Goal: Use online tool/utility: Utilize a website feature to perform a specific function

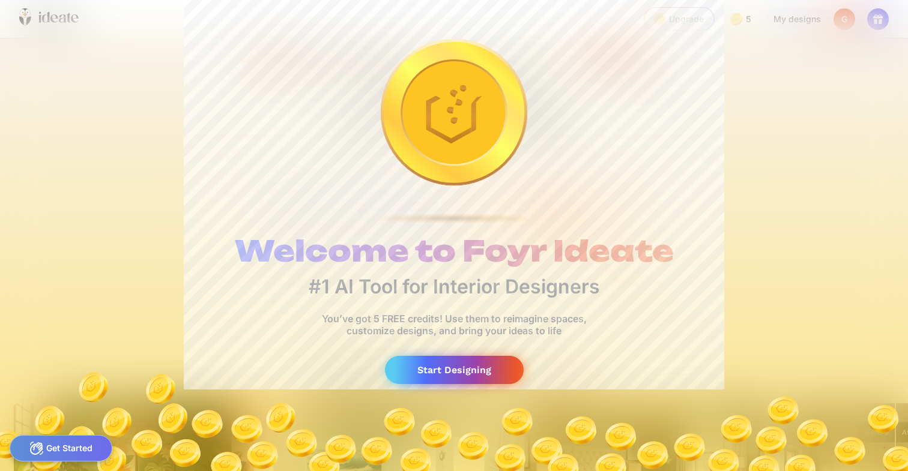
click at [432, 372] on div "Start Designing" at bounding box center [454, 370] width 139 height 28
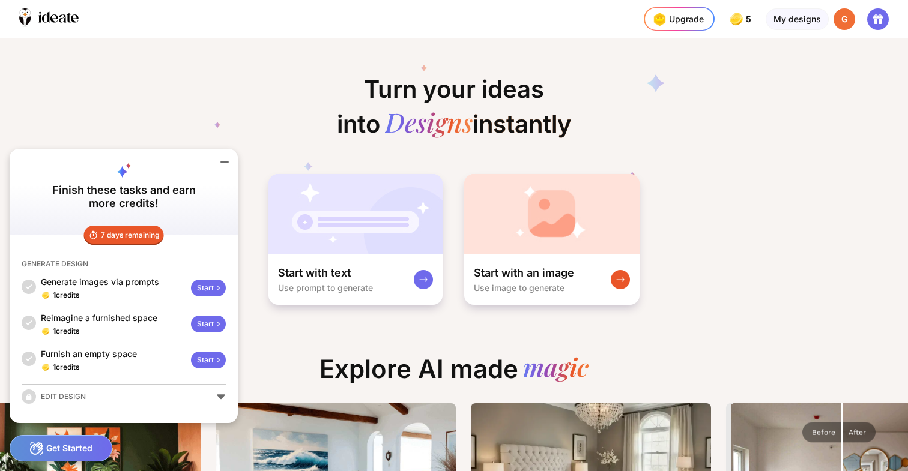
click at [229, 161] on icon at bounding box center [224, 162] width 14 height 14
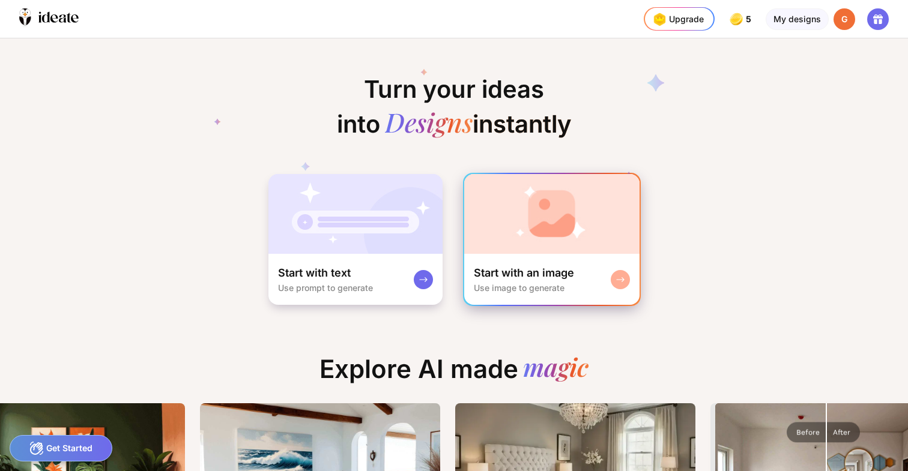
click at [556, 251] on img at bounding box center [551, 214] width 175 height 80
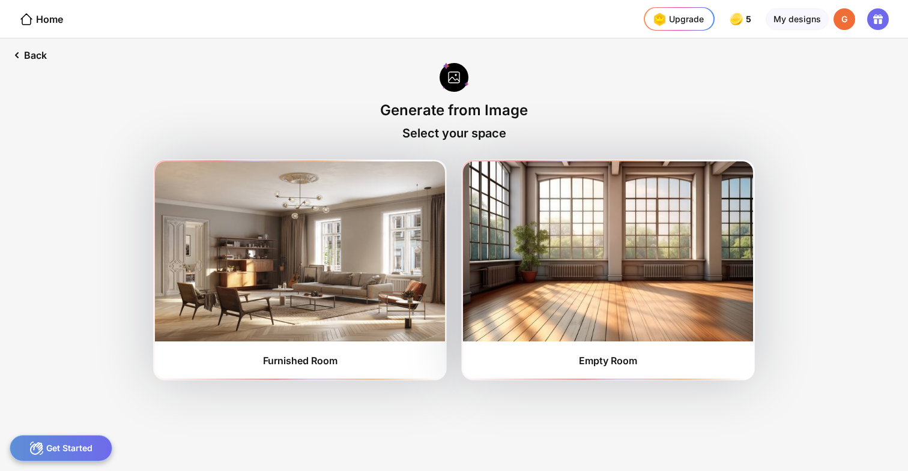
click at [556, 251] on img at bounding box center [608, 252] width 290 height 180
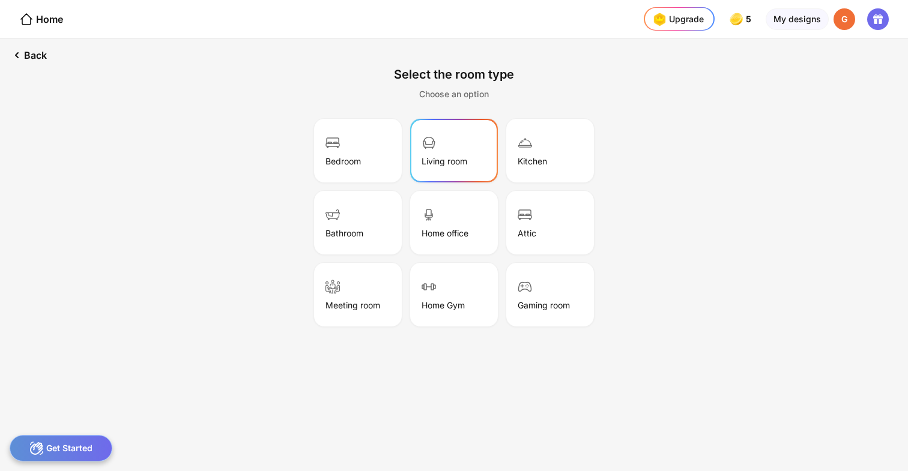
click at [453, 150] on div "Living room" at bounding box center [454, 151] width 84 height 60
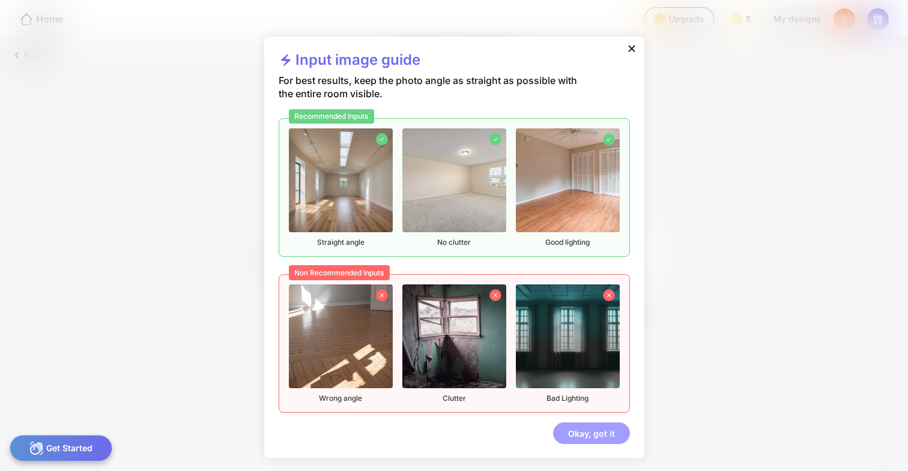
click at [593, 441] on div "Okay, got it" at bounding box center [591, 434] width 77 height 22
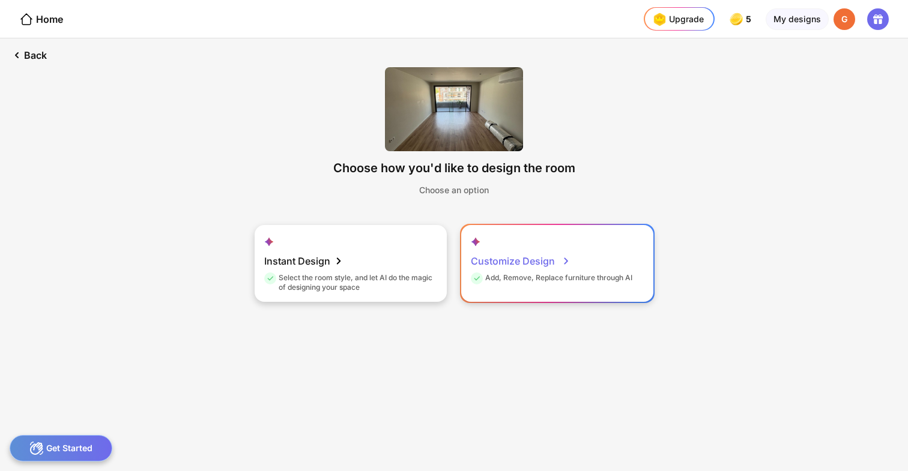
click at [561, 273] on div "Add, Remove, Replace furniture through AI" at bounding box center [552, 280] width 162 height 14
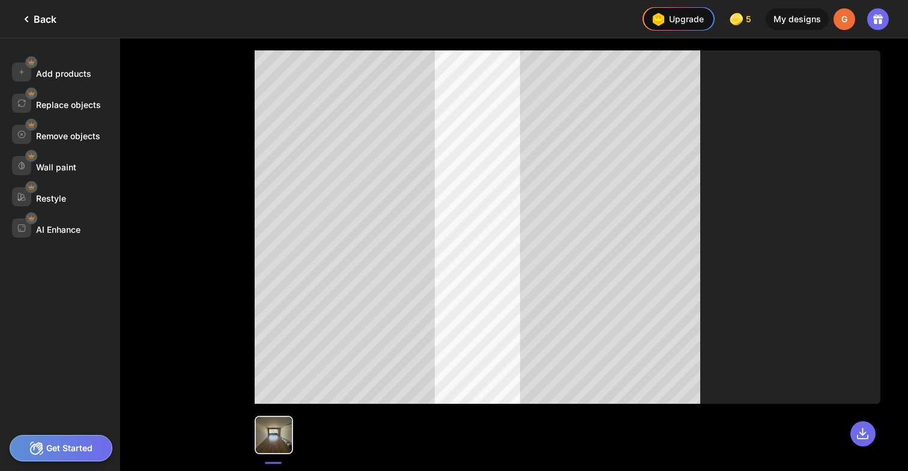
click at [35, 18] on div "Back" at bounding box center [37, 19] width 37 height 14
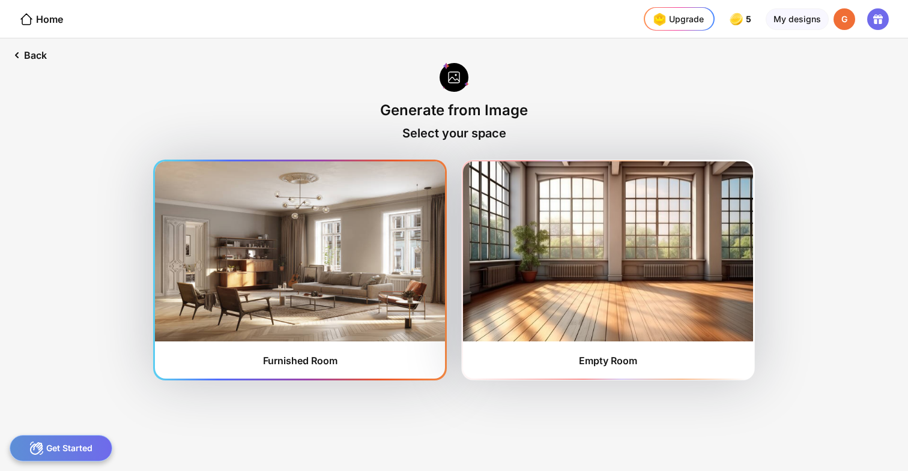
click at [223, 353] on div "Furnished Room" at bounding box center [300, 270] width 290 height 217
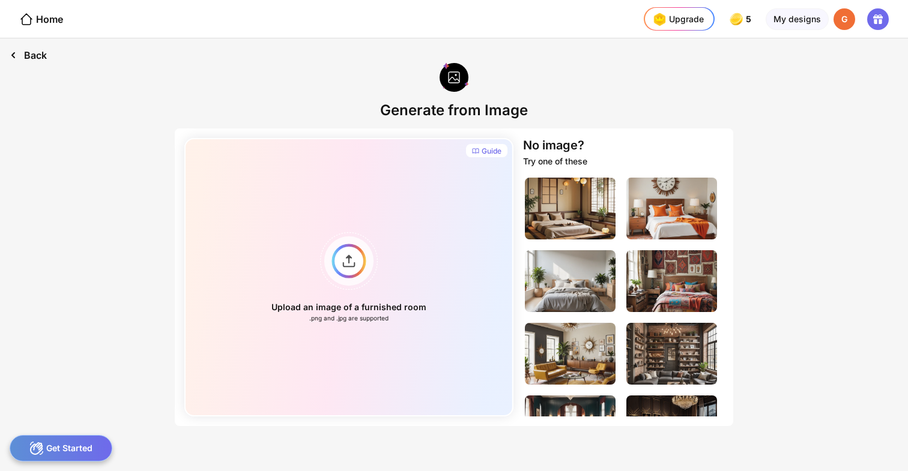
click at [21, 52] on div "Back" at bounding box center [28, 55] width 56 height 34
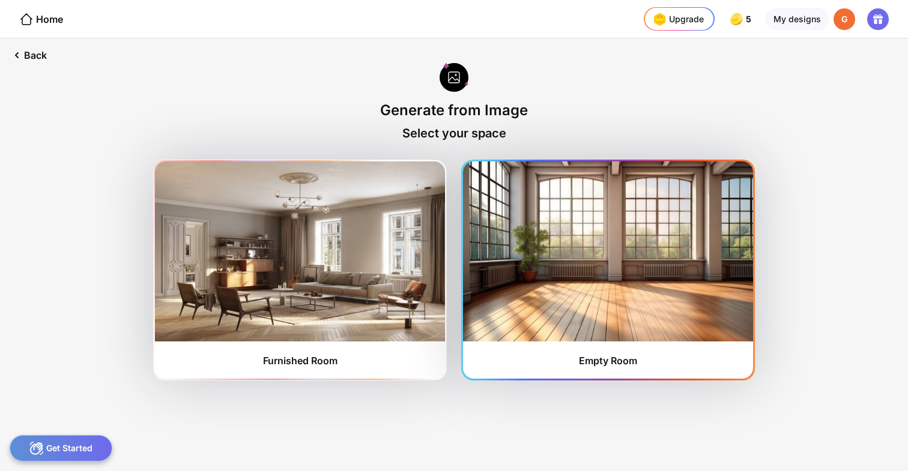
click at [626, 311] on img at bounding box center [608, 252] width 290 height 180
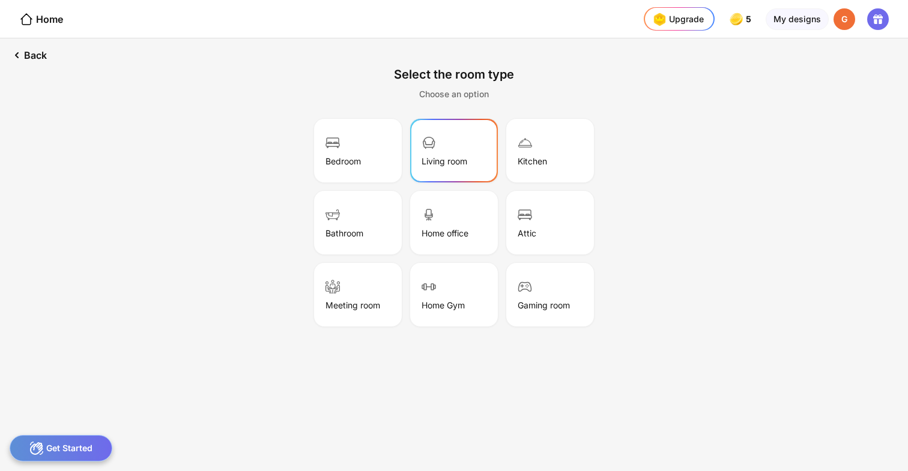
click at [452, 165] on div "Living room" at bounding box center [445, 161] width 46 height 10
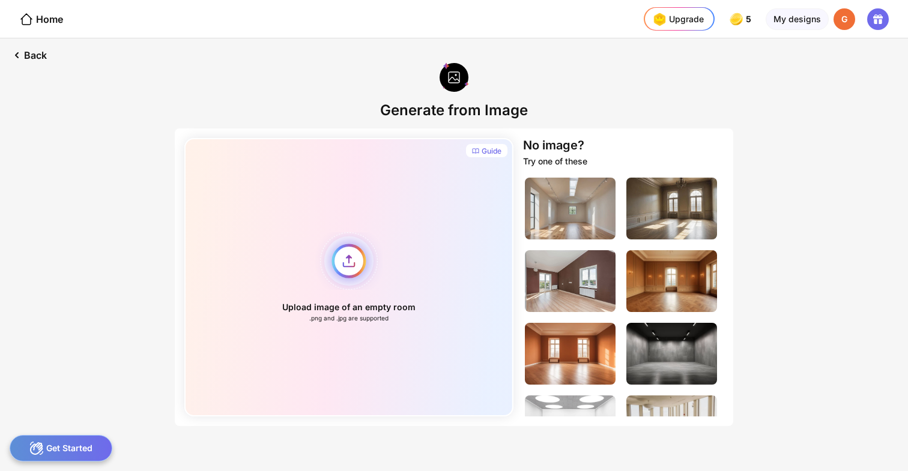
click at [342, 256] on div "Upload image of an empty room .png and .jpg are supported" at bounding box center [348, 277] width 329 height 279
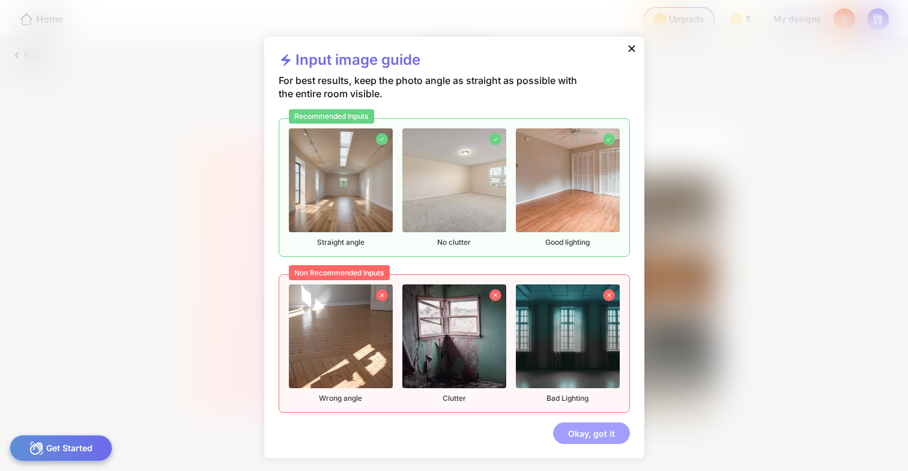
click at [605, 431] on div "Okay, got it" at bounding box center [591, 434] width 77 height 22
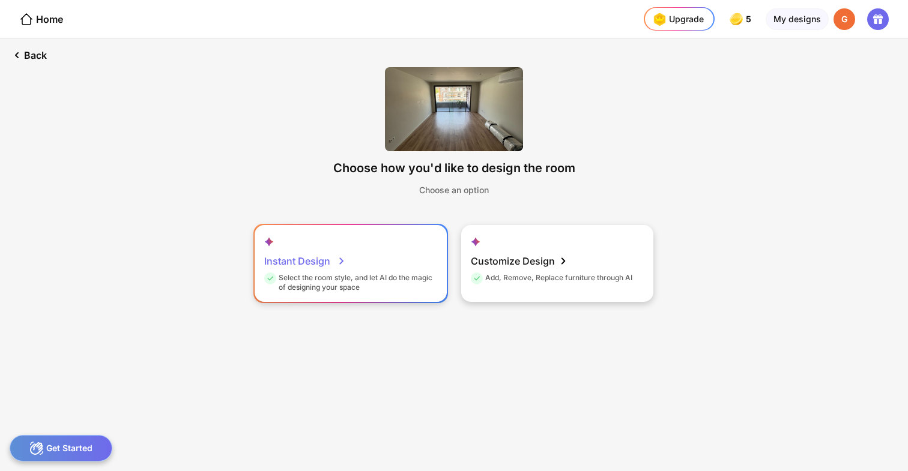
click at [308, 234] on div "Instant Design Select the room style, and let AI do the magic of designing your…" at bounding box center [351, 263] width 192 height 77
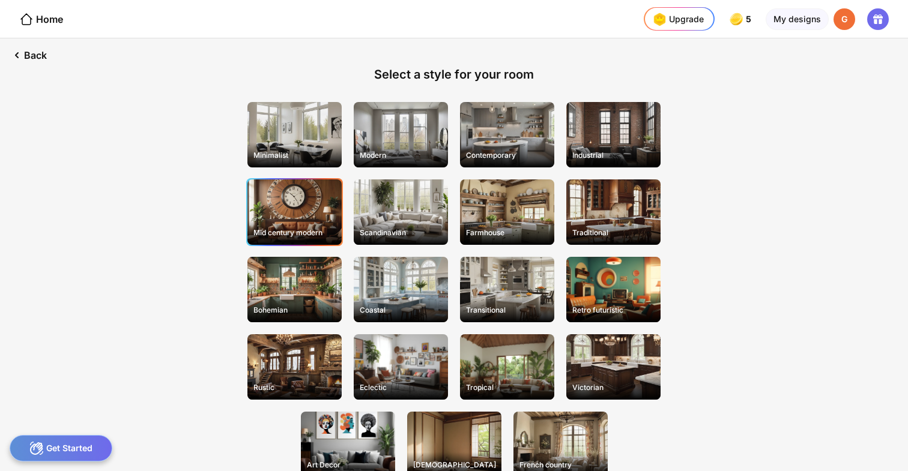
click at [291, 212] on div "Mid century modern" at bounding box center [294, 212] width 94 height 65
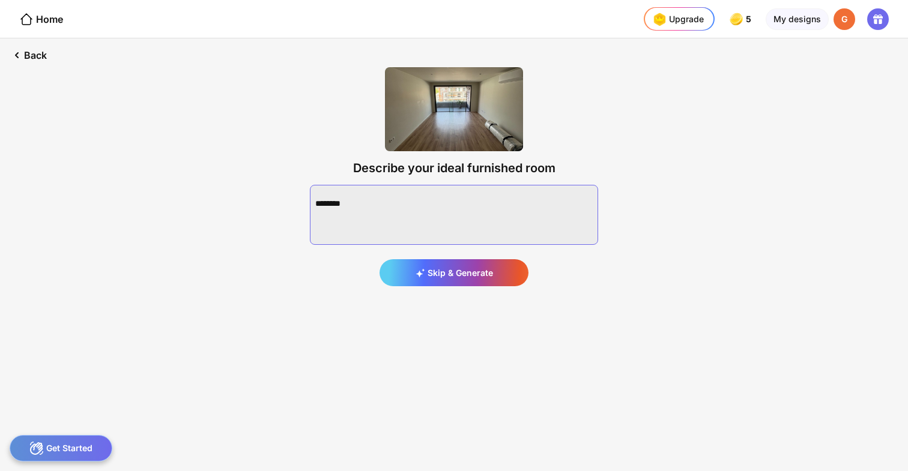
click at [369, 207] on textarea at bounding box center [454, 215] width 288 height 60
type textarea "*"
click at [356, 195] on textarea at bounding box center [454, 215] width 288 height 60
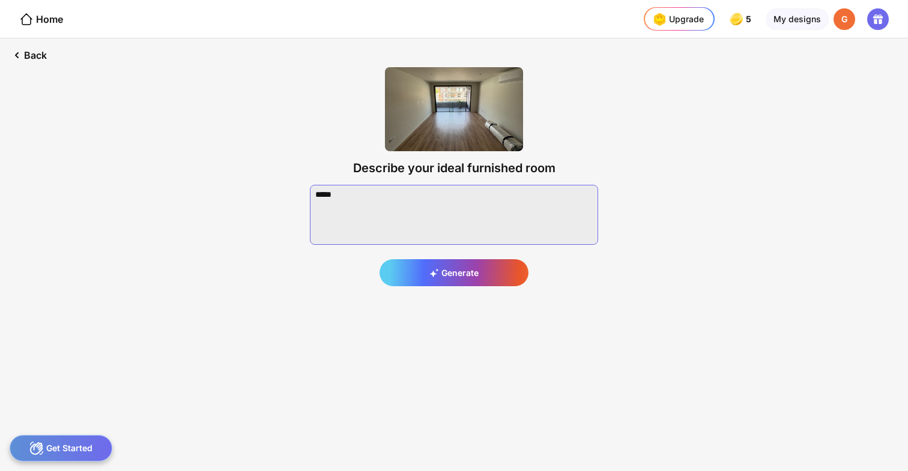
click at [356, 195] on textarea at bounding box center [454, 215] width 288 height 60
paste textarea "**********"
drag, startPoint x: 483, startPoint y: 196, endPoint x: 400, endPoint y: 191, distance: 83.7
click at [400, 191] on textarea at bounding box center [454, 215] width 288 height 60
drag, startPoint x: 592, startPoint y: 198, endPoint x: 402, endPoint y: 196, distance: 190.4
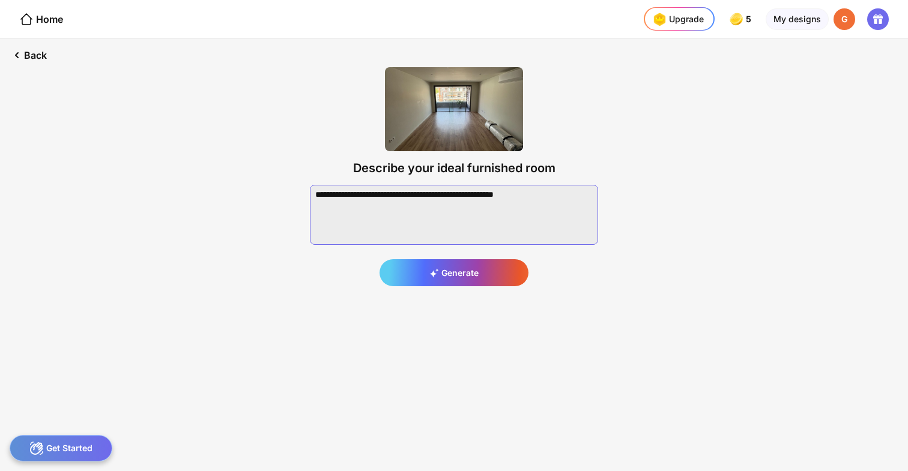
click at [402, 195] on textarea at bounding box center [454, 215] width 288 height 60
paste textarea "**********"
drag, startPoint x: 352, startPoint y: 204, endPoint x: 316, endPoint y: 204, distance: 36.0
click at [315, 204] on textarea at bounding box center [454, 215] width 288 height 60
click at [391, 201] on textarea at bounding box center [454, 215] width 288 height 60
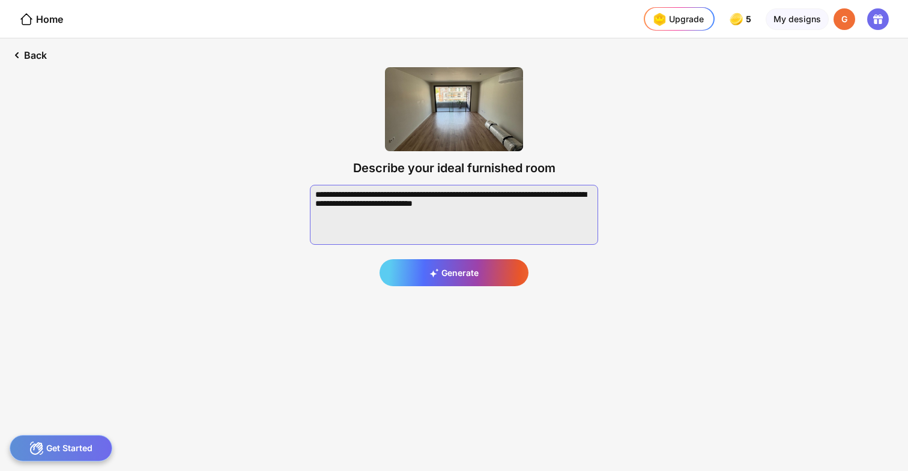
click at [459, 210] on textarea at bounding box center [454, 215] width 288 height 60
click at [415, 215] on textarea at bounding box center [454, 215] width 288 height 60
paste textarea "*********"
click at [545, 213] on textarea at bounding box center [454, 215] width 288 height 60
click at [499, 227] on textarea at bounding box center [454, 215] width 288 height 60
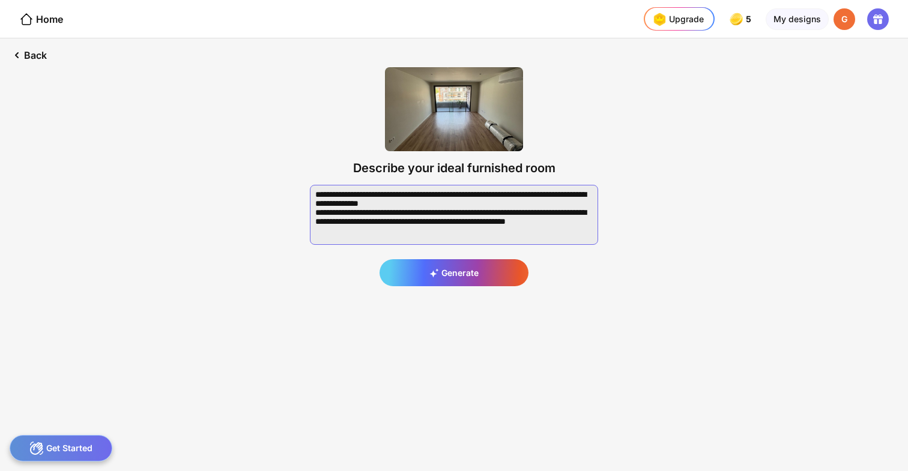
scroll to position [7, 0]
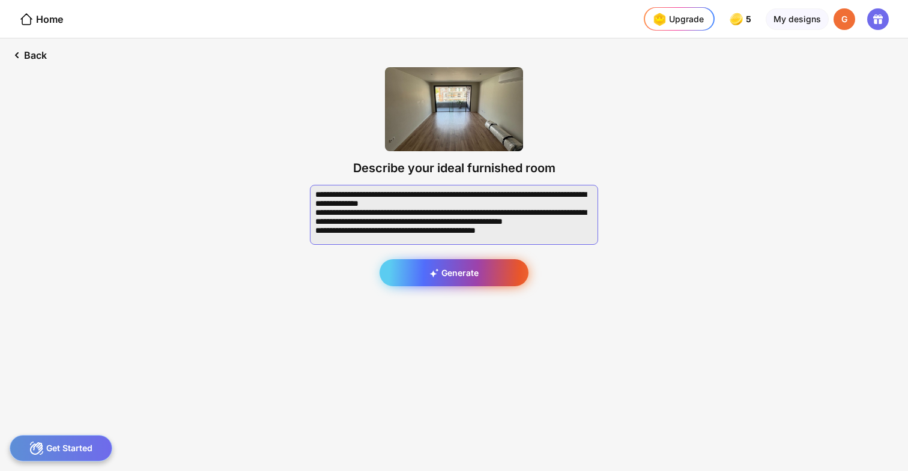
type textarea "**********"
click at [448, 276] on div "Generate" at bounding box center [454, 272] width 149 height 27
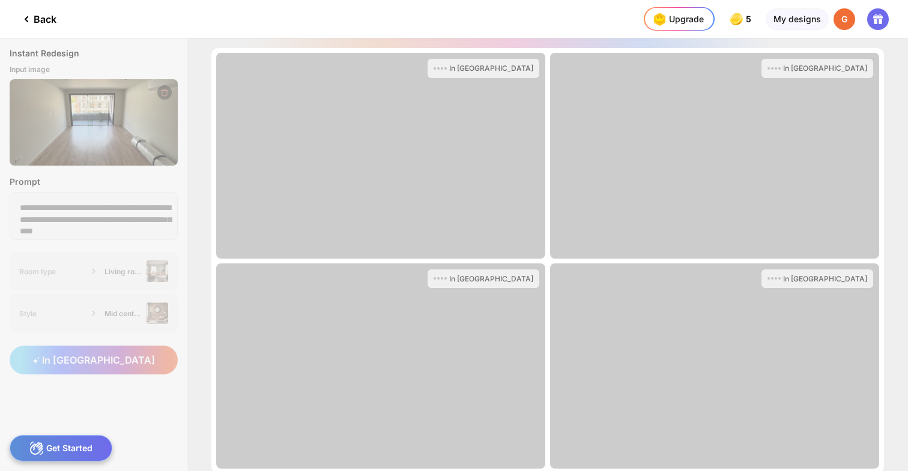
click at [612, 142] on div "In [GEOGRAPHIC_DATA]" at bounding box center [714, 156] width 329 height 206
click at [503, 53] on div "In [GEOGRAPHIC_DATA]" at bounding box center [380, 156] width 329 height 206
click at [503, 64] on div "In [GEOGRAPHIC_DATA]" at bounding box center [491, 69] width 84 height 10
